Goal: Information Seeking & Learning: Learn about a topic

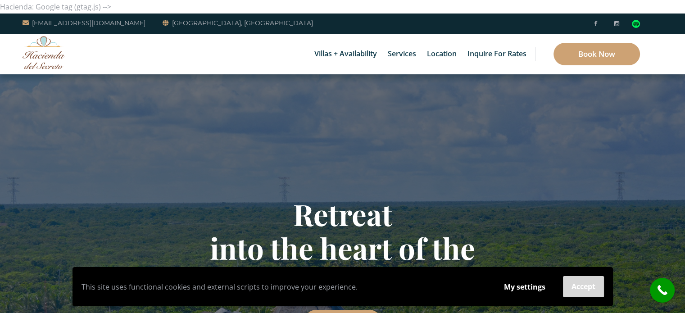
click at [575, 281] on button "Accept" at bounding box center [583, 286] width 41 height 21
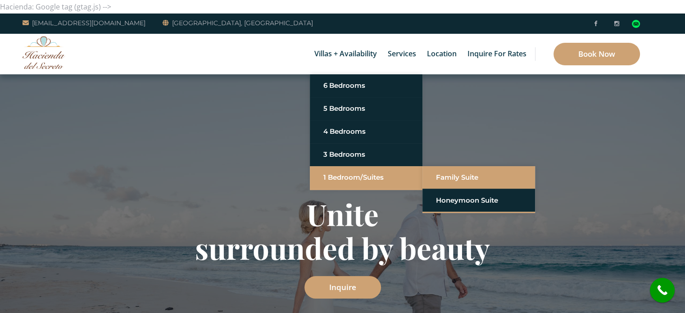
click at [460, 177] on link "Family Suite" at bounding box center [479, 177] width 86 height 16
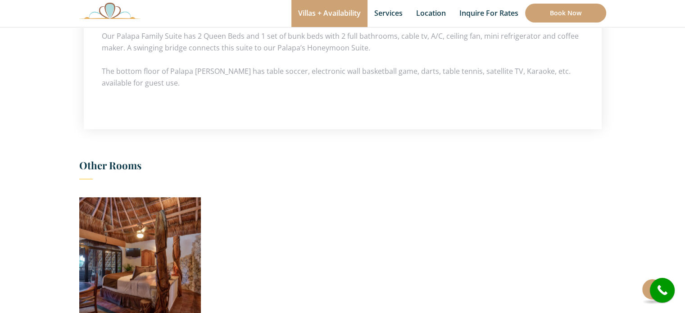
scroll to position [631, 0]
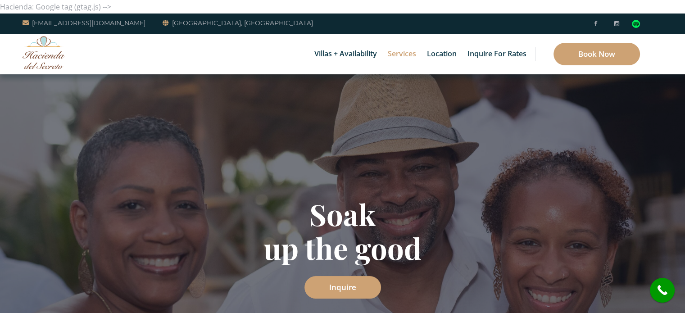
click at [404, 54] on link "Services" at bounding box center [401, 54] width 37 height 41
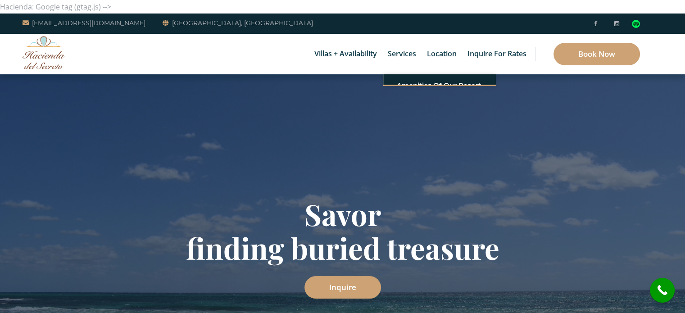
click at [414, 86] on div "Savor finding buried treasure Inquire" at bounding box center [342, 247] width 685 height 346
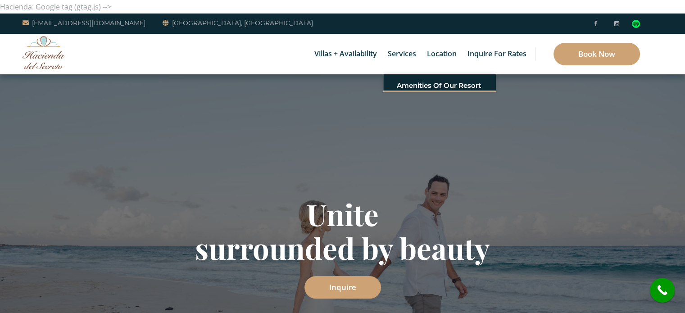
click at [427, 91] on ul "Amenities of Our Resort Guest Services Chef Services Yoga + Wellness Retreat Ve…" at bounding box center [439, 83] width 113 height 18
click at [429, 86] on ul "Amenities of Our Resort Guest Services Chef Services Yoga + Wellness Retreat Ve…" at bounding box center [439, 80] width 113 height 13
click at [429, 85] on ul "Amenities of Our Resort Guest Services Chef Services Yoga + Wellness Retreat Ve…" at bounding box center [439, 80] width 113 height 13
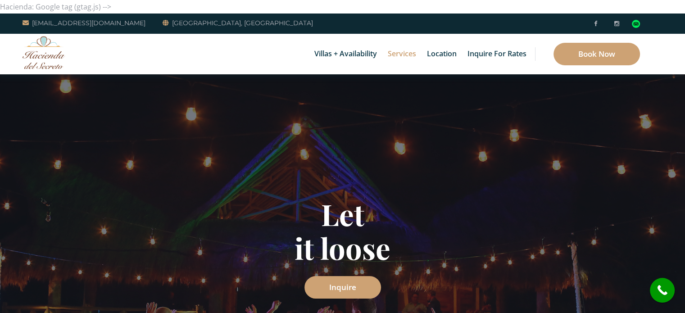
click at [396, 53] on link "Services" at bounding box center [401, 54] width 37 height 41
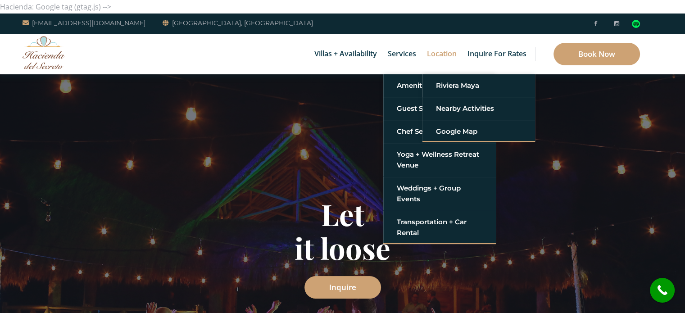
click at [443, 54] on link "Location" at bounding box center [441, 54] width 39 height 41
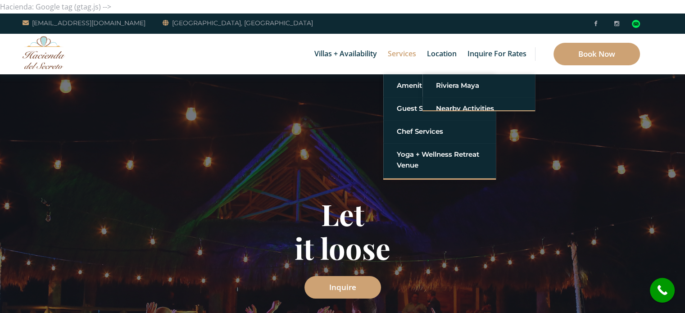
click at [400, 67] on link "Services" at bounding box center [401, 54] width 37 height 41
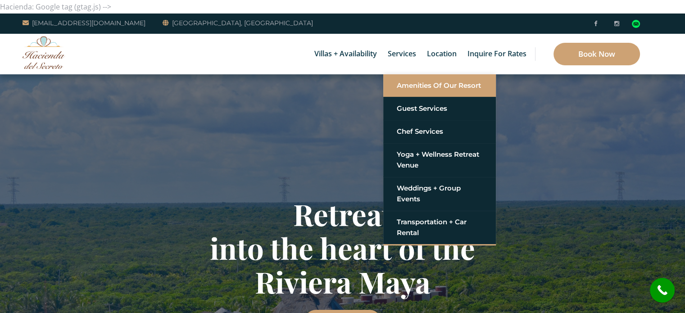
click at [413, 84] on link "Amenities of Our Resort" at bounding box center [440, 85] width 86 height 16
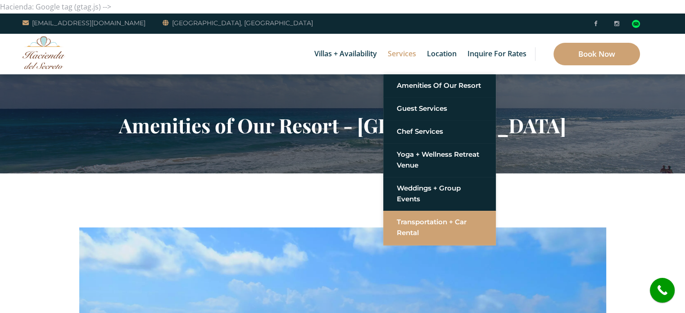
click at [422, 221] on link "Transportation + Car Rental" at bounding box center [440, 227] width 86 height 27
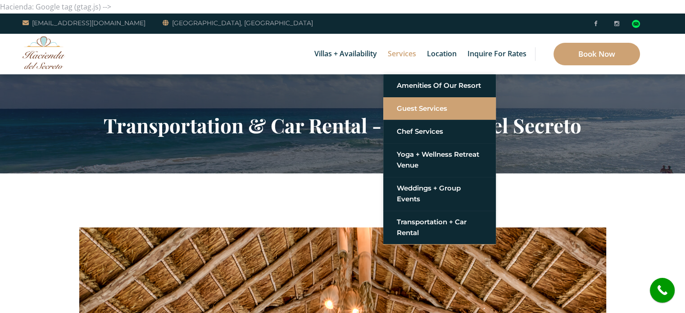
click at [419, 108] on link "Guest Services" at bounding box center [440, 108] width 86 height 16
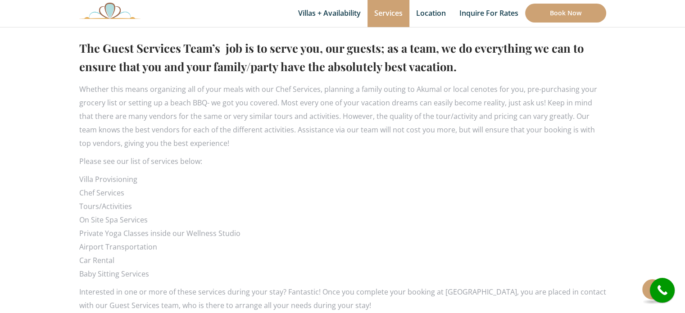
scroll to position [495, 0]
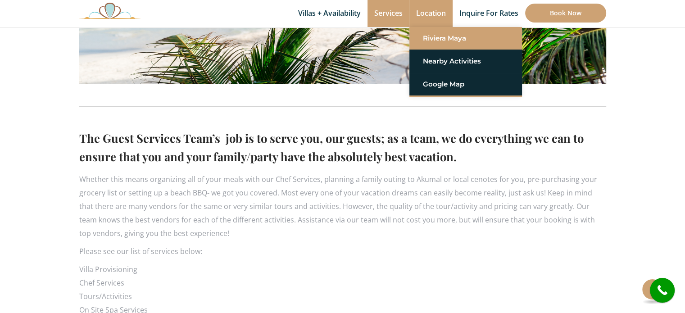
click at [440, 39] on link "Riviera Maya" at bounding box center [466, 38] width 86 height 16
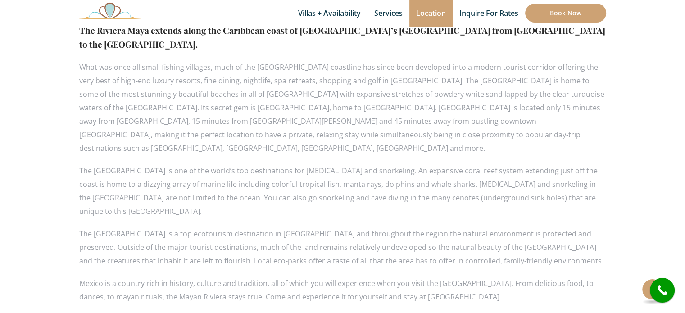
scroll to position [499, 0]
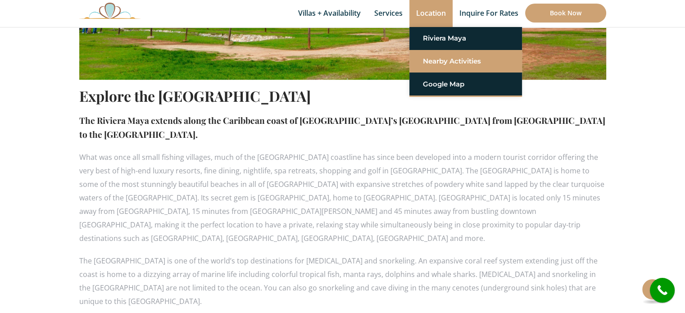
click at [442, 62] on link "Nearby Activities" at bounding box center [466, 61] width 86 height 16
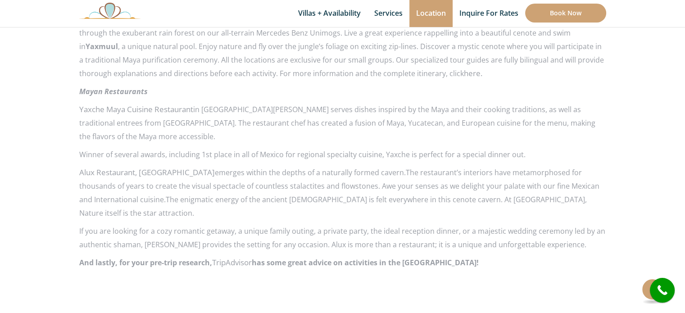
scroll to position [1486, 0]
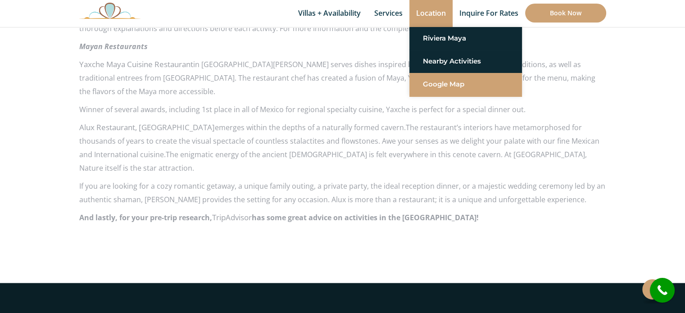
click at [441, 83] on link "Google Map" at bounding box center [466, 84] width 86 height 16
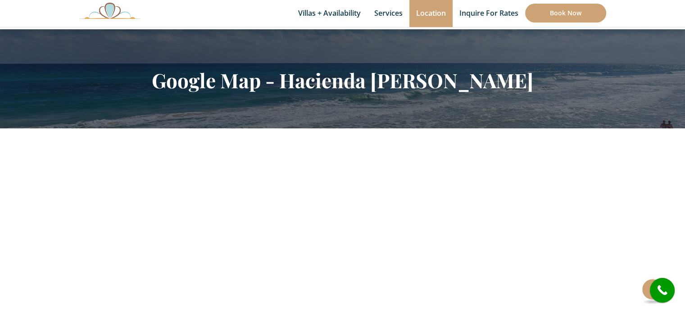
scroll to position [180, 0]
